Goal: Find specific page/section: Find specific page/section

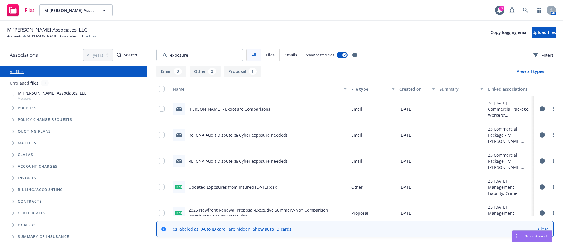
scroll to position [36, 0]
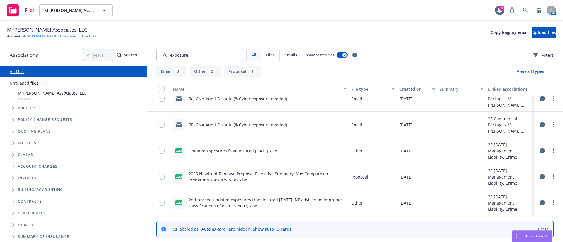
click at [42, 34] on link "M [PERSON_NAME] Associates, LLC" at bounding box center [56, 36] width 58 height 5
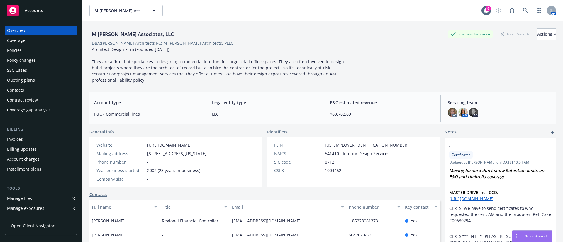
click at [40, 60] on div "Policy changes" at bounding box center [41, 60] width 68 height 9
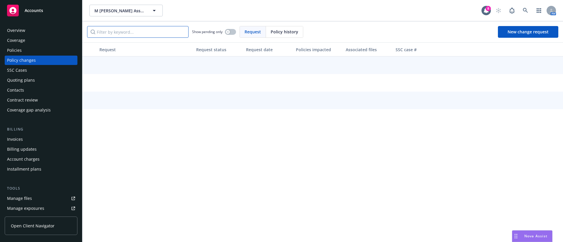
click at [136, 33] on input "Filter by keyword..." at bounding box center [137, 32] width 101 height 12
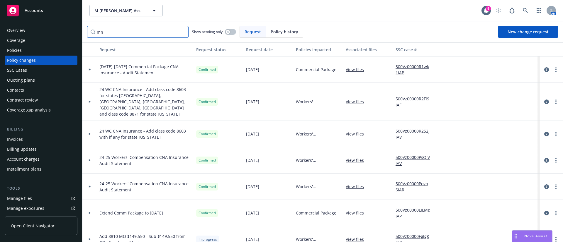
type input "mn"
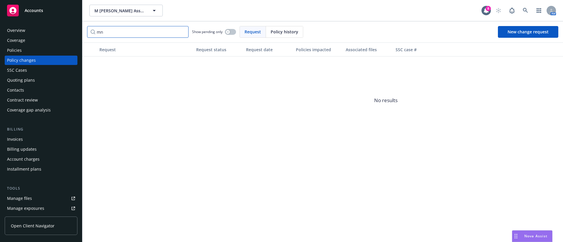
click at [181, 31] on input "mn" at bounding box center [137, 32] width 101 height 12
